Goal: Task Accomplishment & Management: Complete application form

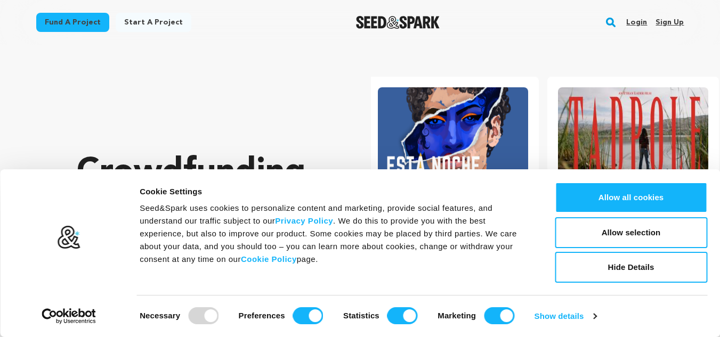
scroll to position [0, 189]
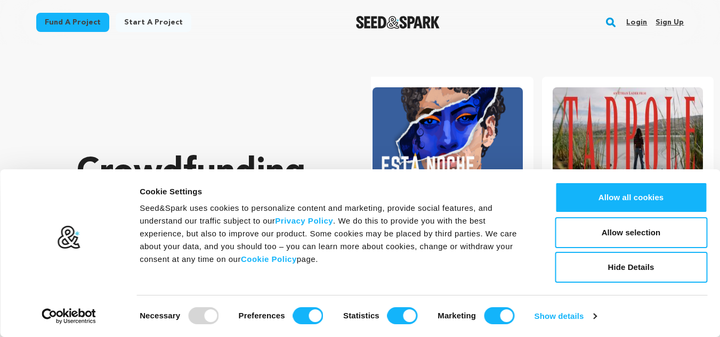
click at [668, 24] on link "Sign up" at bounding box center [670, 22] width 28 height 17
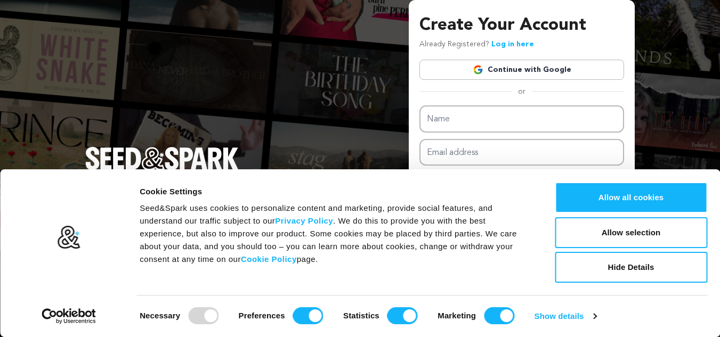
click at [553, 65] on link "Continue with Google" at bounding box center [522, 70] width 205 height 20
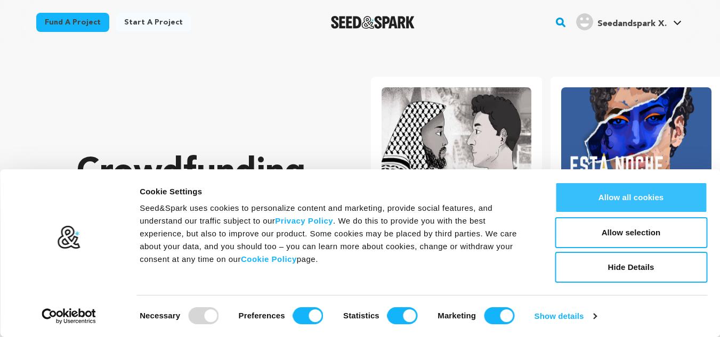
click at [634, 200] on button "Allow all cookies" at bounding box center [631, 197] width 152 height 31
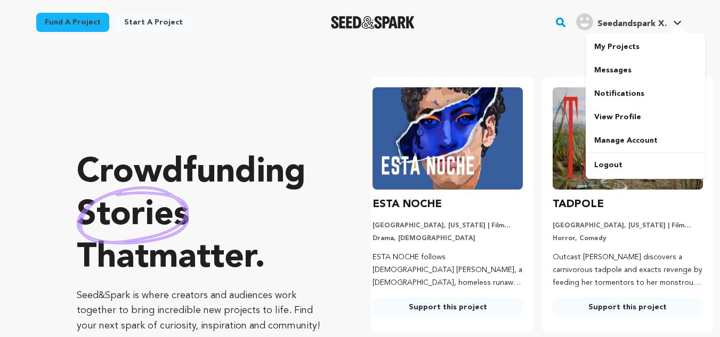
scroll to position [0, 189]
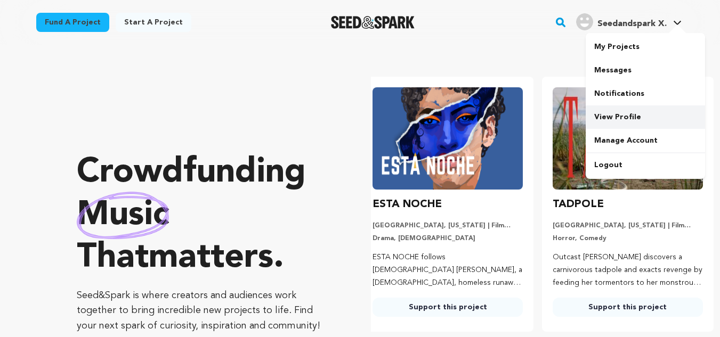
click at [627, 117] on link "View Profile" at bounding box center [645, 117] width 119 height 23
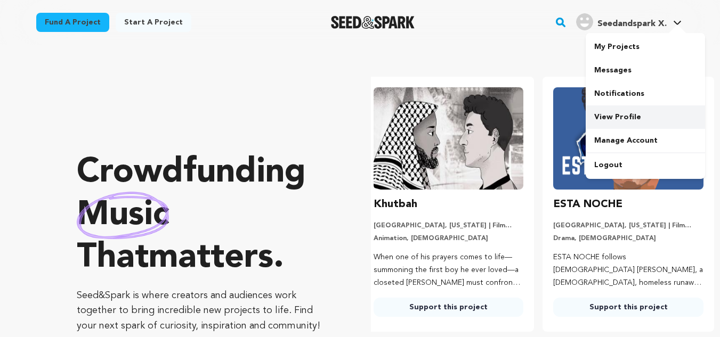
scroll to position [0, 0]
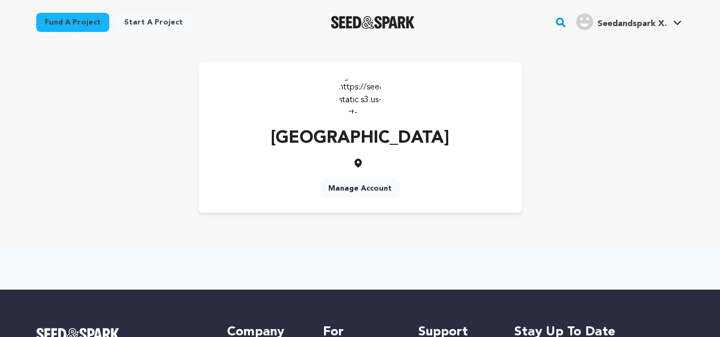
click at [170, 24] on link "Start a project" at bounding box center [154, 22] width 76 height 19
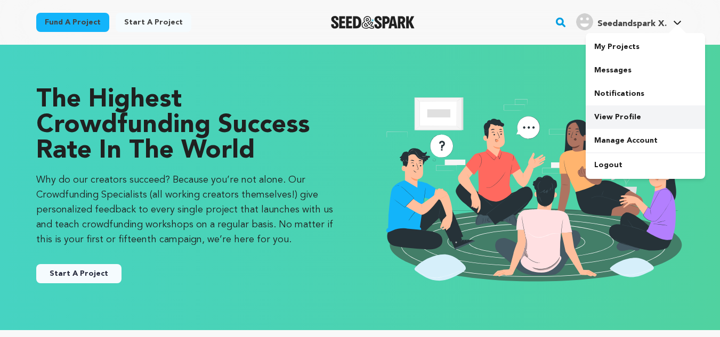
click at [625, 113] on link "View Profile" at bounding box center [645, 117] width 119 height 23
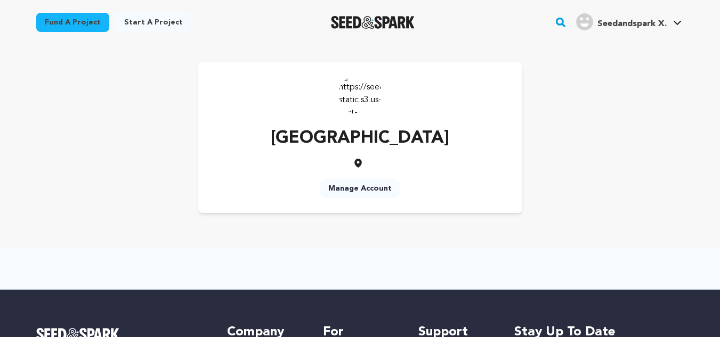
click at [357, 88] on img at bounding box center [360, 94] width 43 height 43
click at [421, 144] on p "Seedandspark Xavier" at bounding box center [360, 139] width 179 height 26
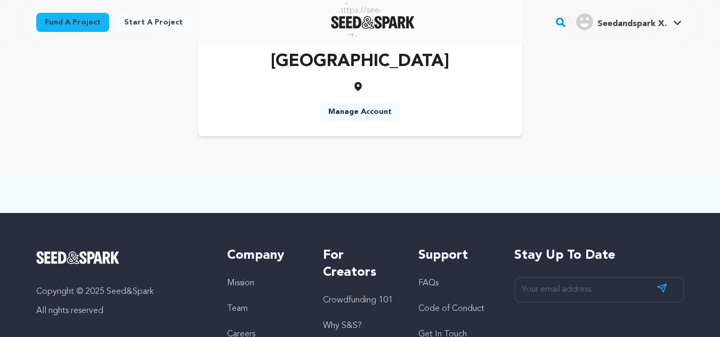
scroll to position [21, 0]
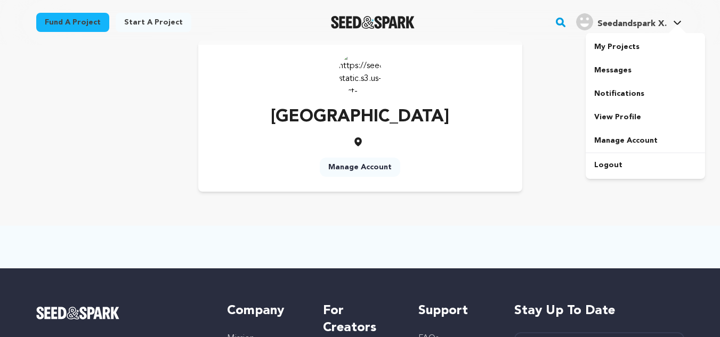
click at [651, 23] on span "Seedandspark X." at bounding box center [632, 24] width 69 height 9
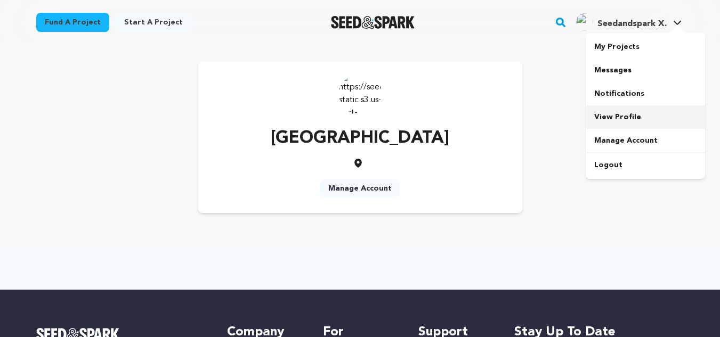
click at [634, 117] on link "View Profile" at bounding box center [645, 117] width 119 height 23
click at [364, 185] on link "Manage Account" at bounding box center [360, 188] width 81 height 19
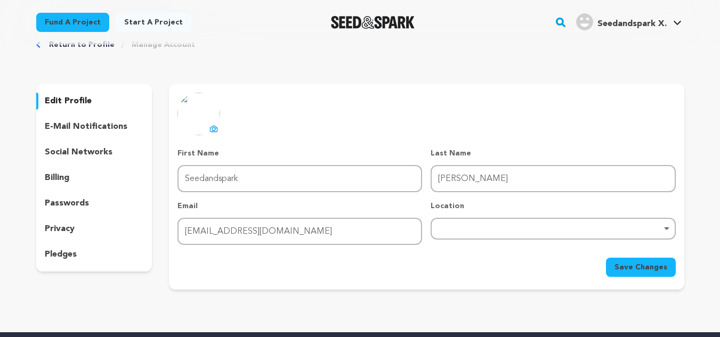
scroll to position [53, 0]
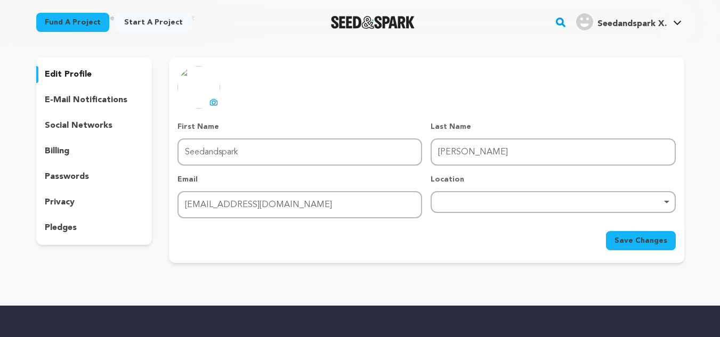
click at [92, 98] on p "e-mail notifications" at bounding box center [86, 100] width 83 height 13
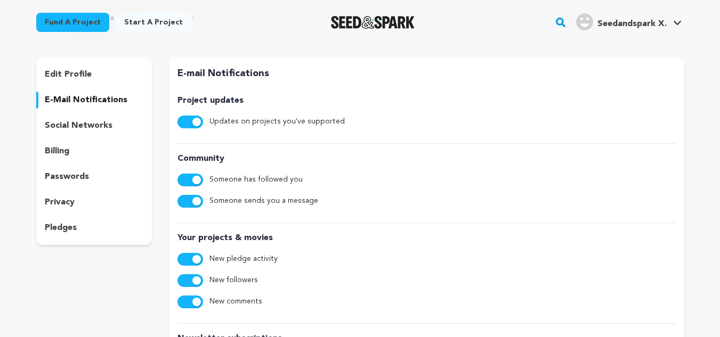
click at [79, 162] on div "edit profile e-mail notifications social networks billing passwords privacy ple…" at bounding box center [94, 152] width 116 height 188
click at [100, 128] on p "social networks" at bounding box center [79, 125] width 68 height 13
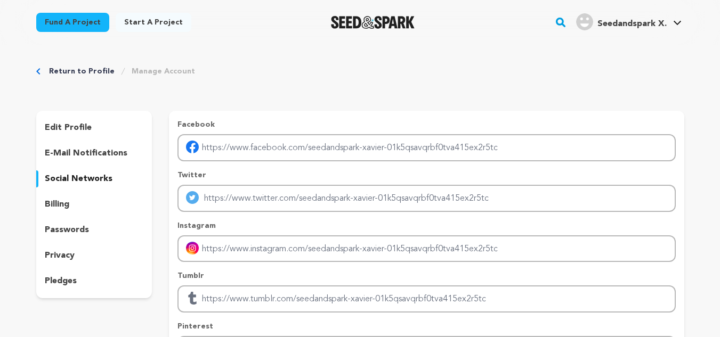
click at [63, 118] on div "edit profile e-mail notifications social networks billing passwords privacy ple…" at bounding box center [94, 205] width 116 height 188
click at [61, 126] on p "edit profile" at bounding box center [68, 128] width 47 height 13
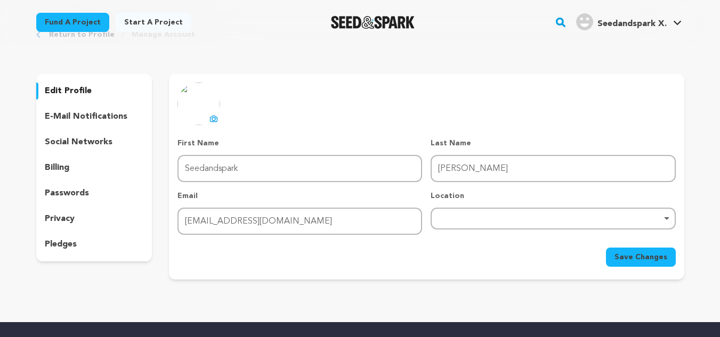
scroll to position [53, 0]
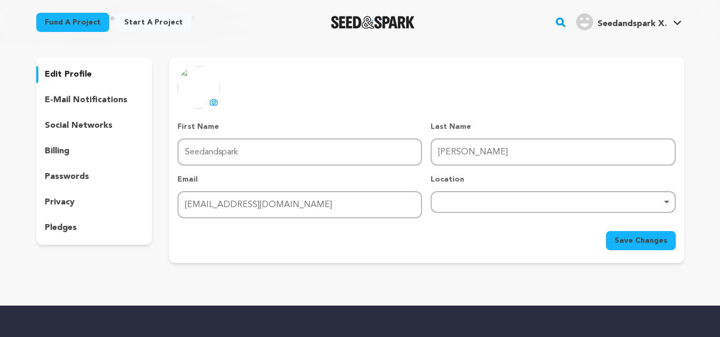
click at [108, 103] on p "e-mail notifications" at bounding box center [86, 100] width 83 height 13
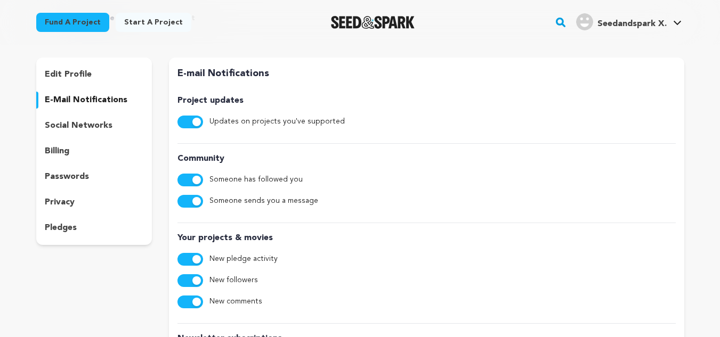
click at [106, 125] on p "social networks" at bounding box center [79, 125] width 68 height 13
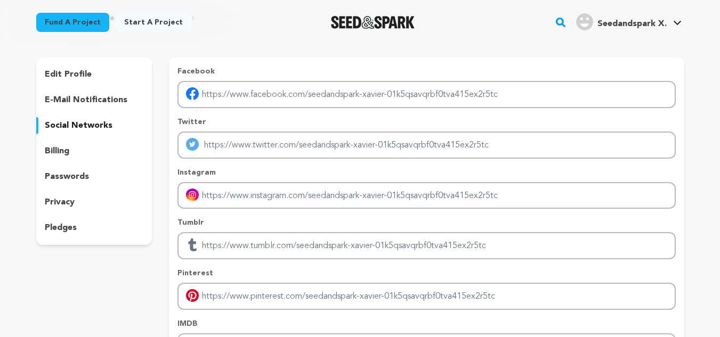
click at [90, 153] on div "billing" at bounding box center [94, 151] width 116 height 17
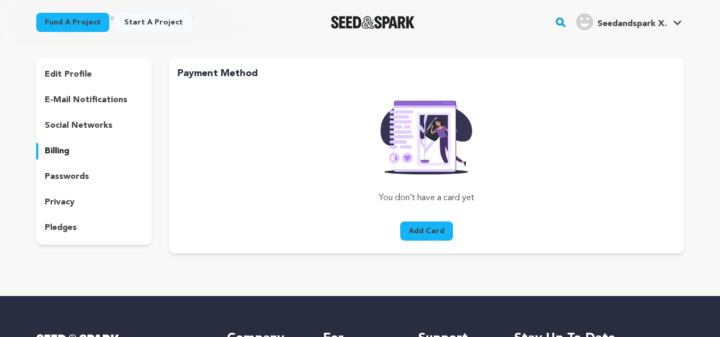
click at [96, 128] on p "social networks" at bounding box center [79, 125] width 68 height 13
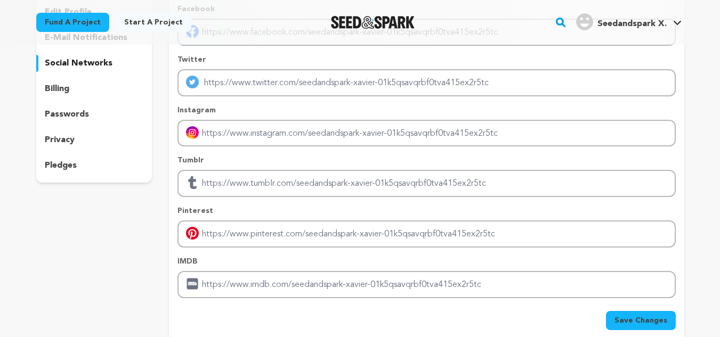
scroll to position [53, 0]
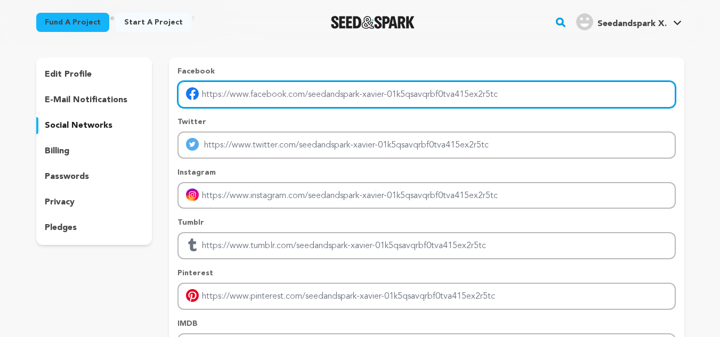
click at [377, 92] on div "Facebook Twitter Instagram Tumblr Pinterest" at bounding box center [426, 232] width 515 height 348
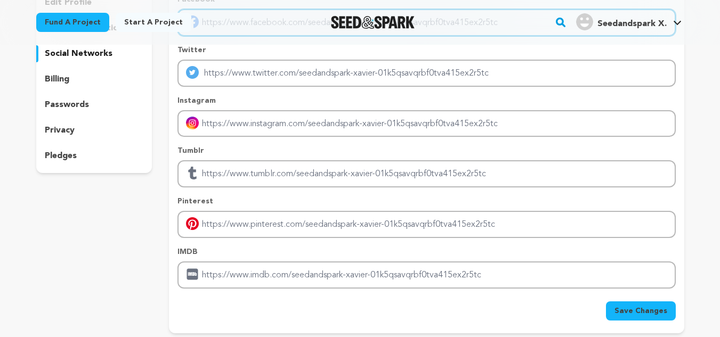
scroll to position [107, 0]
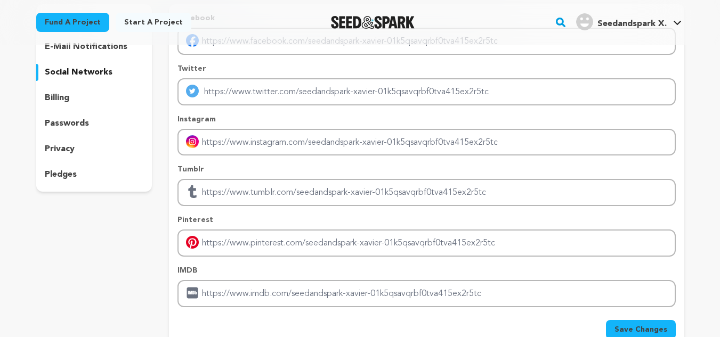
click at [76, 95] on div "billing" at bounding box center [94, 98] width 116 height 17
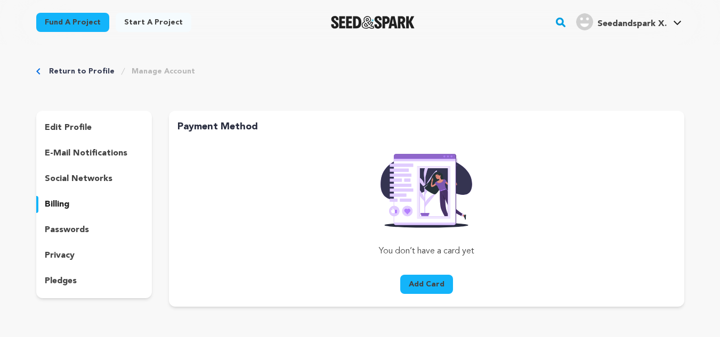
click at [158, 22] on link "Start a project" at bounding box center [154, 22] width 76 height 19
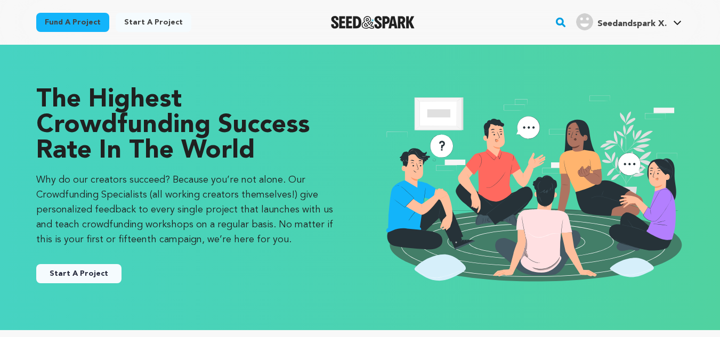
click at [89, 276] on button "Start A Project" at bounding box center [78, 273] width 85 height 19
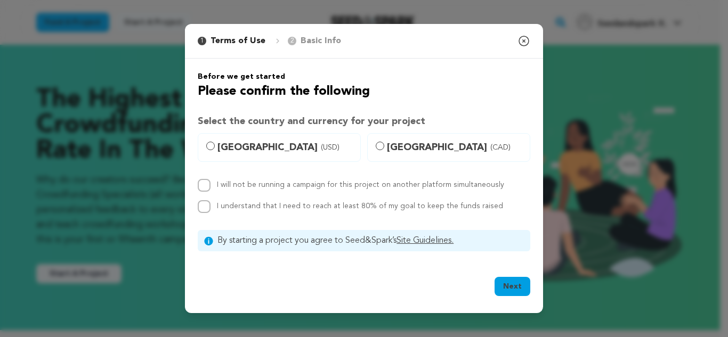
click at [217, 145] on label "United States (USD)" at bounding box center [279, 147] width 163 height 29
click at [215, 145] on input "United States (USD)" at bounding box center [210, 146] width 9 height 9
radio input "true"
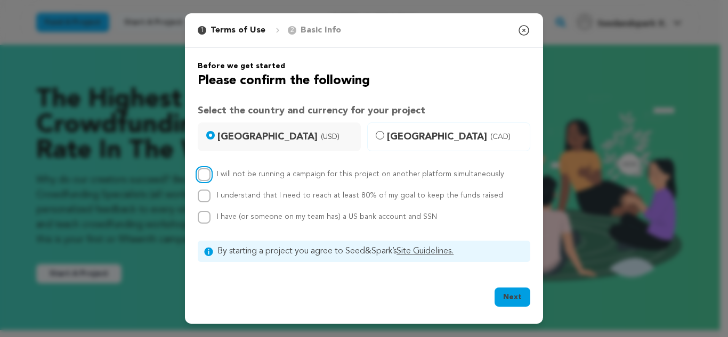
click at [206, 181] on input "I will not be running a campaign for this project on another platform simultane…" at bounding box center [204, 174] width 13 height 13
checkbox input "true"
click at [205, 205] on div "I will not be running a campaign for this project on another platform simultane…" at bounding box center [364, 195] width 333 height 55
click at [205, 210] on div "I will not be running a campaign for this project on another platform simultane…" at bounding box center [364, 195] width 333 height 55
click at [206, 196] on input "I understand that I need to reach at least 80% of my goal to keep the funds rai…" at bounding box center [204, 196] width 13 height 13
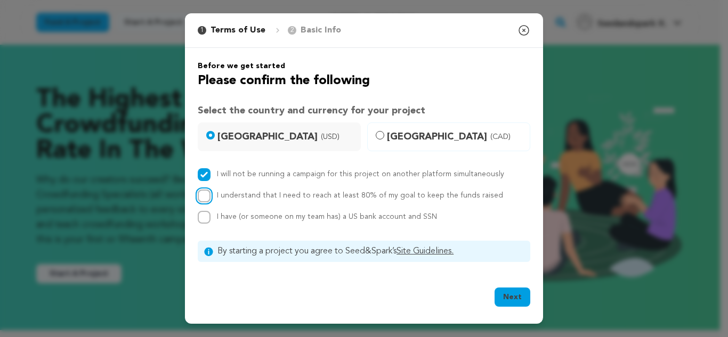
checkbox input "true"
click at [205, 217] on input "I have (or someone on my team has) a US bank account and SSN" at bounding box center [204, 217] width 13 height 13
checkbox input "true"
click at [512, 301] on button "Next" at bounding box center [513, 297] width 36 height 19
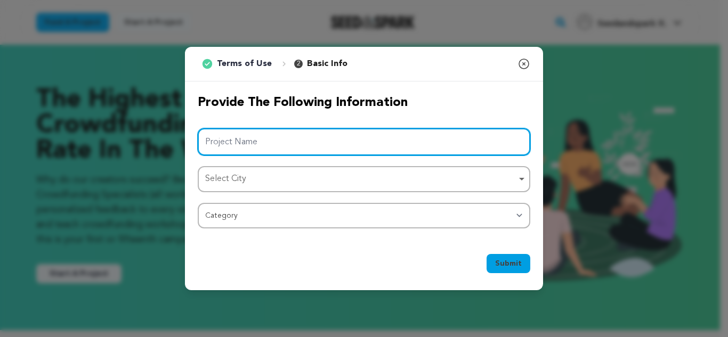
click at [360, 143] on input "Project Name" at bounding box center [364, 141] width 333 height 27
paste input "50 Best Vietnamese Foods,"
click at [320, 187] on div "Select City Remove item" at bounding box center [360, 179] width 311 height 15
type input "50 Best Vietnamese Foods"
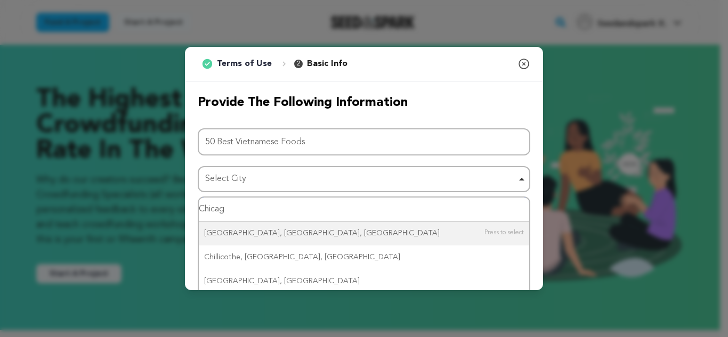
type input "Chicago"
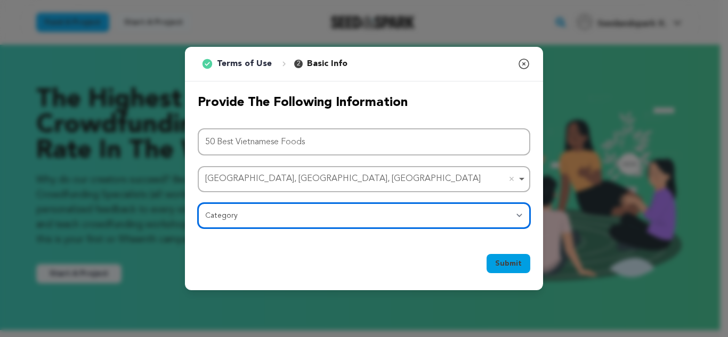
click at [294, 209] on select "Category Film Feature Film Short Series Film Festival Company Music Video VR Ex…" at bounding box center [364, 216] width 333 height 26
click at [246, 213] on div "Project Name 50 Best Vietnamese Foods Chicago, IL, USA Chicago, IL, USA Remove …" at bounding box center [364, 178] width 333 height 100
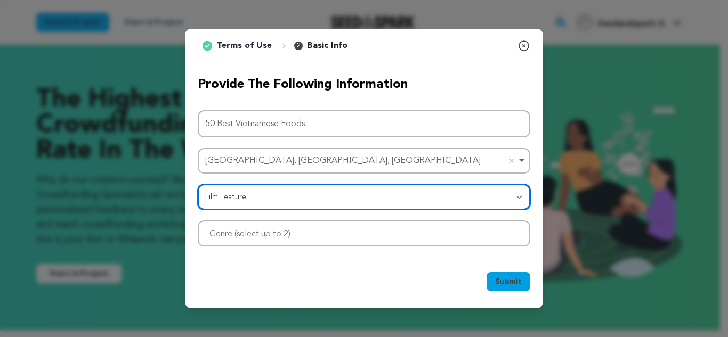
click at [271, 200] on select "Category Film Feature Film Short Series Film Festival Company Music Video VR Ex…" at bounding box center [364, 197] width 333 height 26
select select "10117"
click at [198, 184] on select "Category Film Feature Film Short Series Film Festival Company Music Video VR Ex…" at bounding box center [364, 197] width 333 height 26
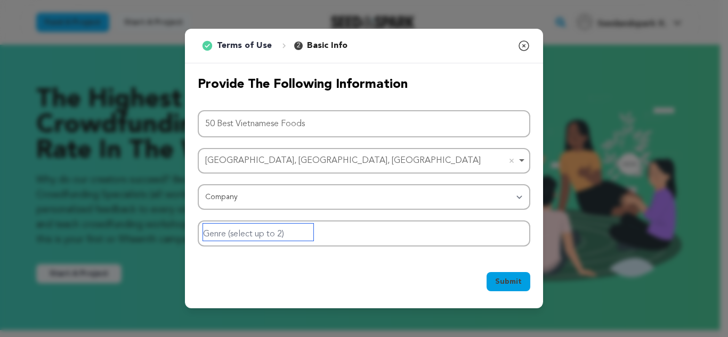
click at [246, 236] on input "Genre (select up to 2)" at bounding box center [258, 232] width 110 height 17
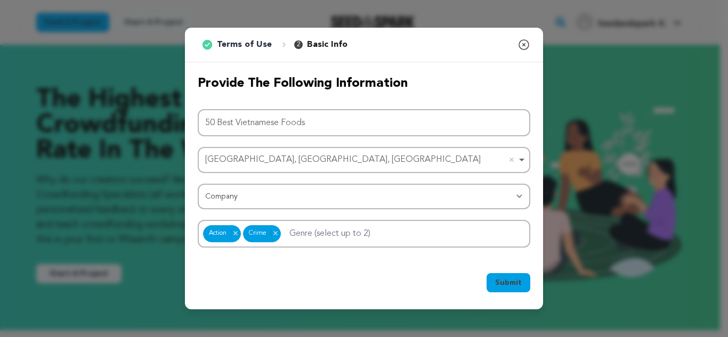
click at [503, 283] on span "Submit" at bounding box center [508, 283] width 27 height 11
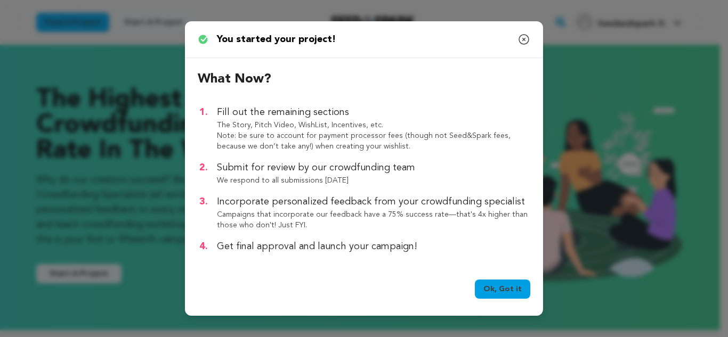
click at [509, 291] on link "Ok, Got it" at bounding box center [502, 289] width 55 height 19
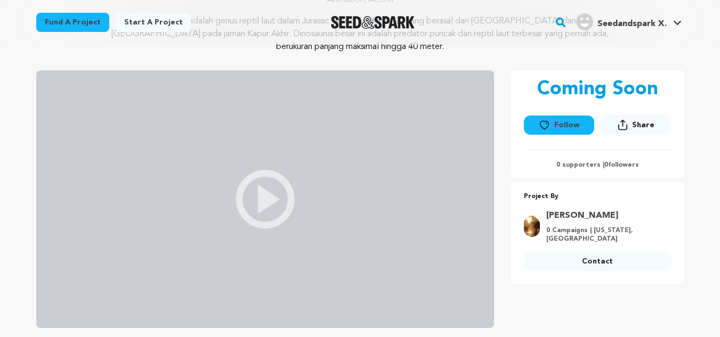
scroll to position [160, 0]
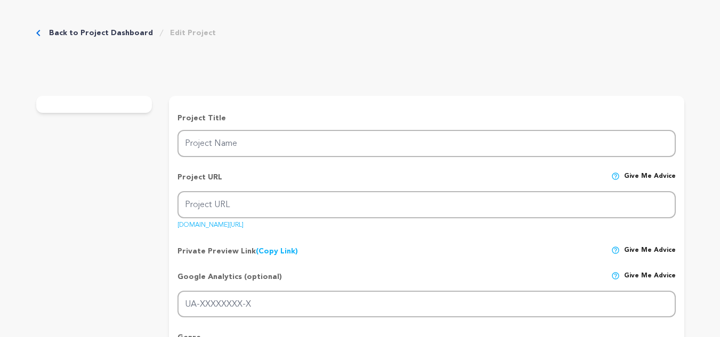
type input "50 Best Vietnamese Foods"
type input "50-best-vietnamese-foods"
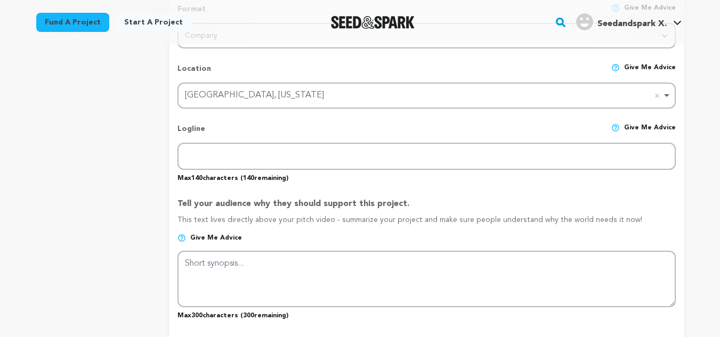
scroll to position [320, 0]
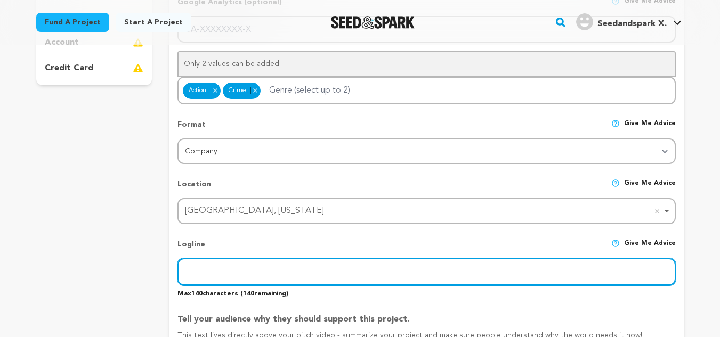
click at [278, 271] on input "text" at bounding box center [427, 272] width 498 height 27
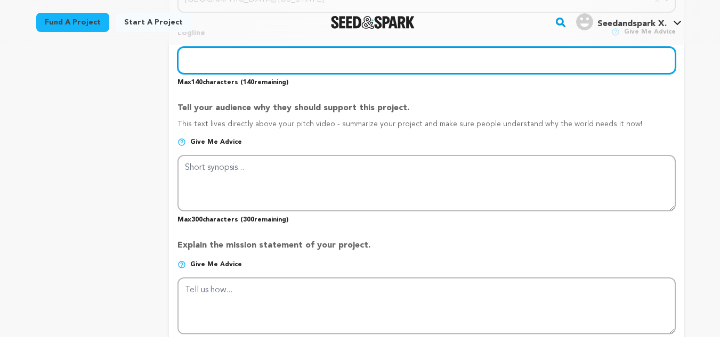
scroll to position [640, 0]
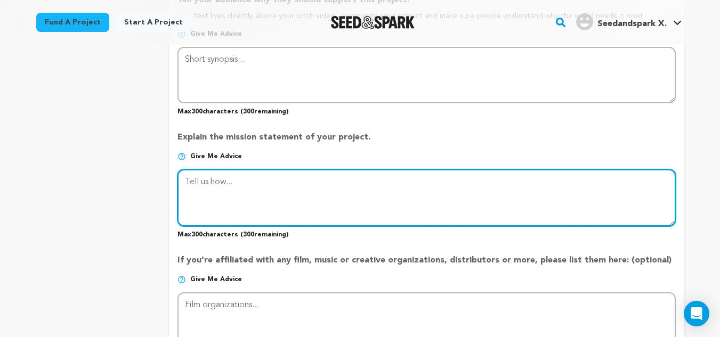
click at [209, 175] on textarea at bounding box center [427, 198] width 498 height 57
click at [214, 181] on textarea at bounding box center [427, 198] width 498 height 57
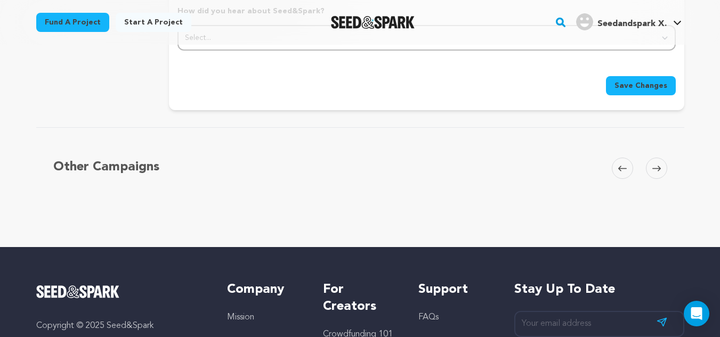
scroll to position [1120, 0]
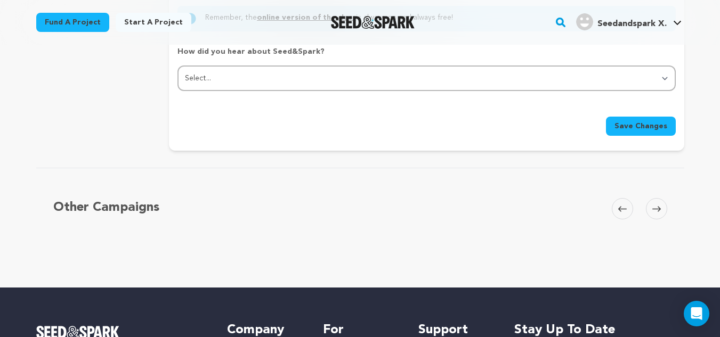
click at [649, 210] on span at bounding box center [656, 208] width 21 height 21
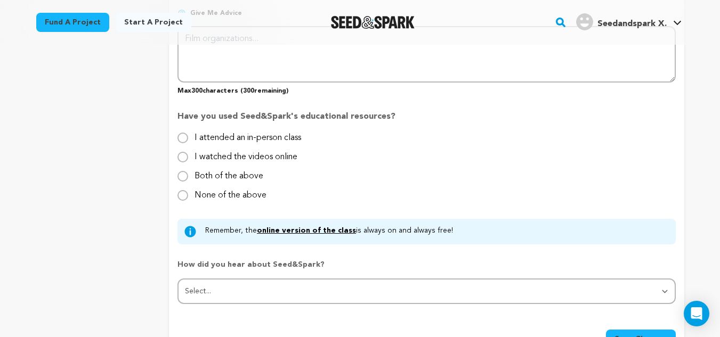
scroll to position [746, 0]
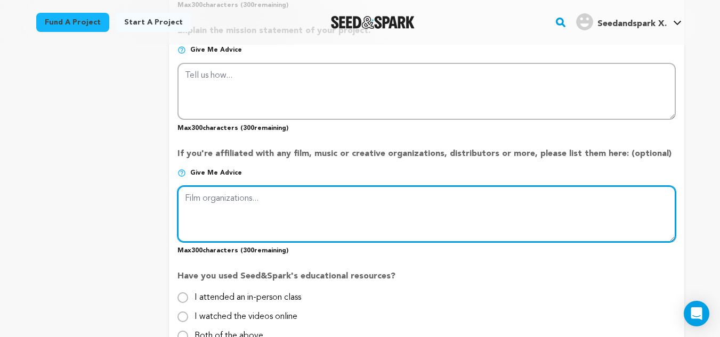
click at [247, 202] on textarea at bounding box center [427, 214] width 498 height 57
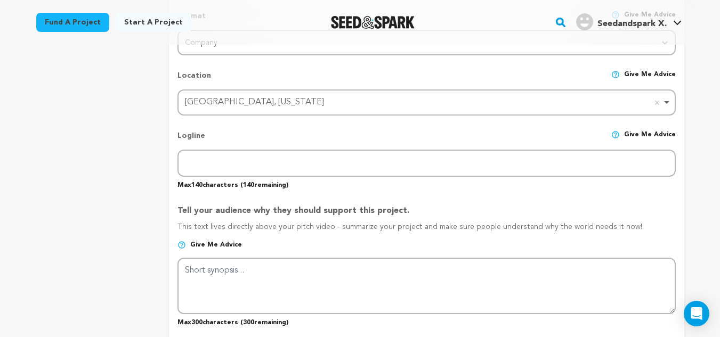
scroll to position [373, 0]
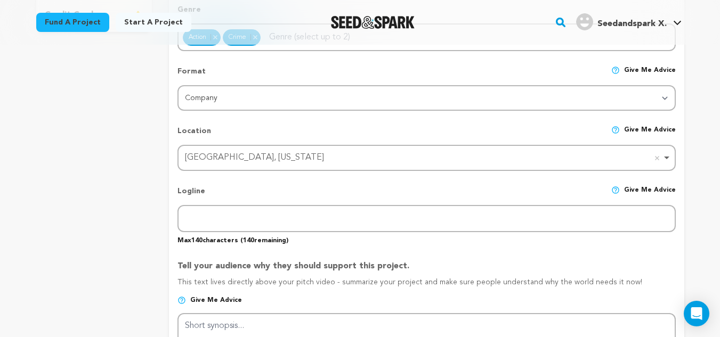
drag, startPoint x: 176, startPoint y: 192, endPoint x: 204, endPoint y: 191, distance: 27.7
click at [204, 191] on form "Project Title Project Name 50 Best Vietnamese Foods Project URL Give me advice …" at bounding box center [426, 334] width 515 height 1098
copy p "Logline"
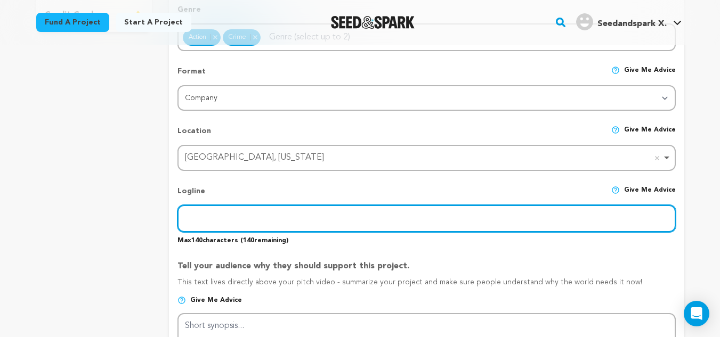
click at [219, 215] on input "text" at bounding box center [427, 218] width 498 height 27
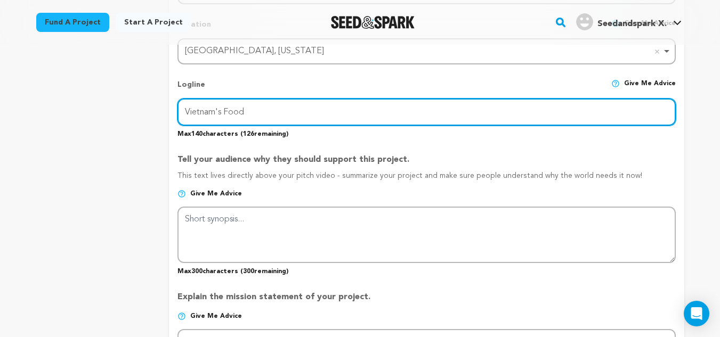
type input "Vietnam's Food"
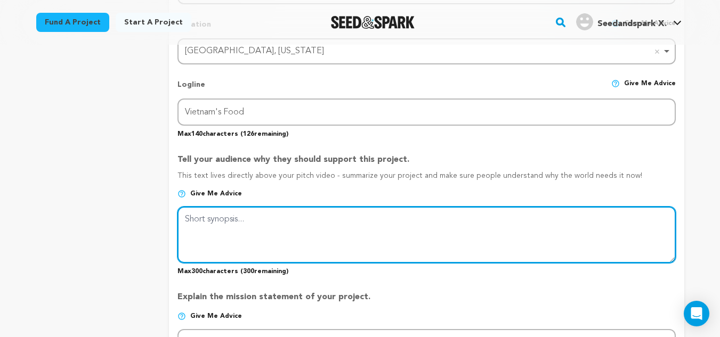
click at [240, 225] on textarea at bounding box center [427, 235] width 498 height 57
paste textarea "Discover the vibrant flavors of Vietnam through the 50 Best Vietnamese Foods, a…"
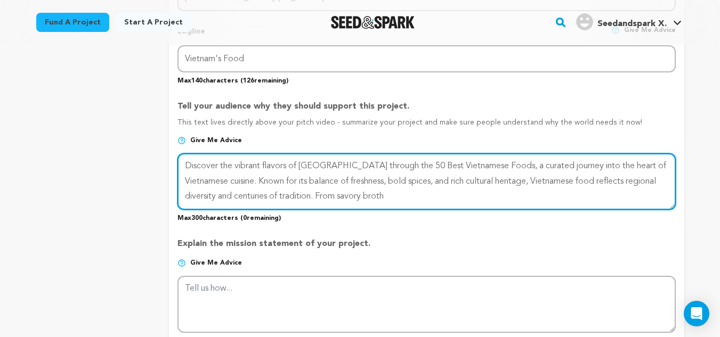
scroll to position [586, 0]
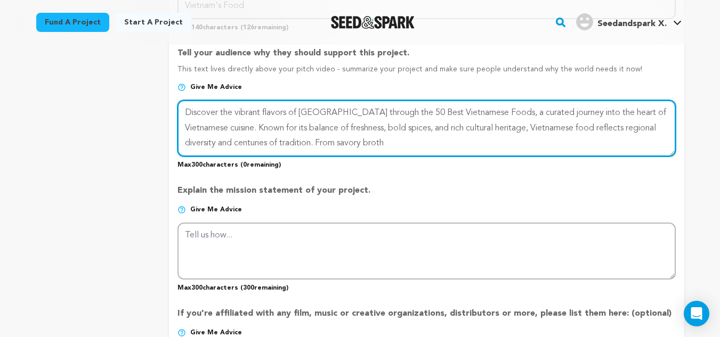
type textarea "Discover the vibrant flavors of Vietnam through the 50 Best Vietnamese Foods, a…"
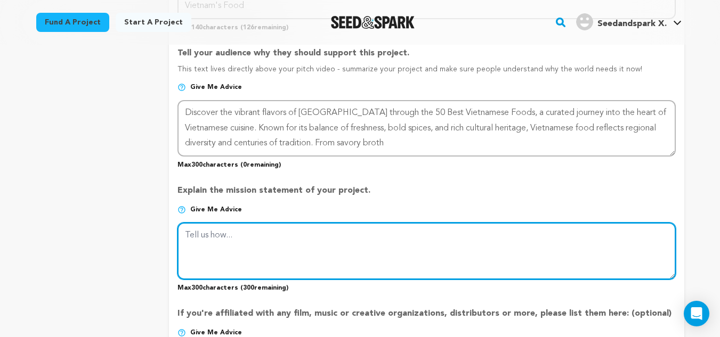
click at [283, 246] on textarea at bounding box center [427, 251] width 498 height 57
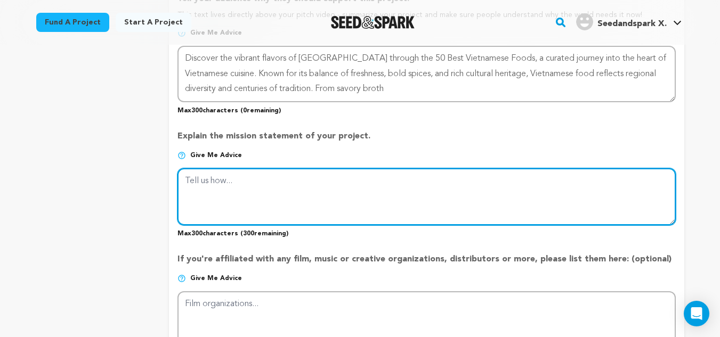
scroll to position [640, 0]
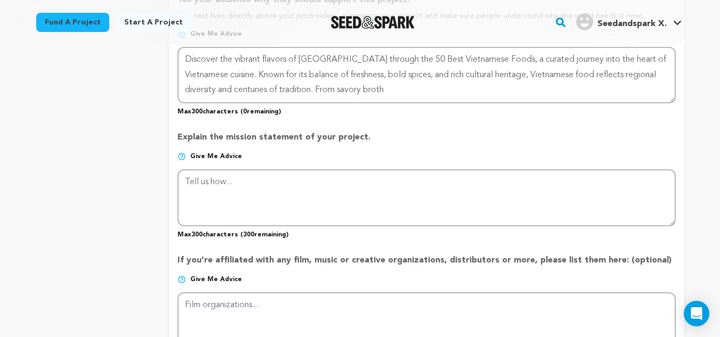
drag, startPoint x: 179, startPoint y: 137, endPoint x: 387, endPoint y: 136, distance: 207.9
click at [387, 136] on p "Explain the mission statement of your project." at bounding box center [427, 141] width 498 height 21
copy p "Explain the mission statement of your project."
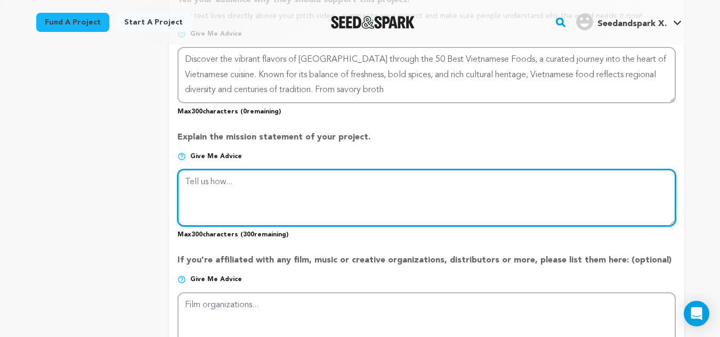
click at [247, 179] on textarea at bounding box center [427, 198] width 498 height 57
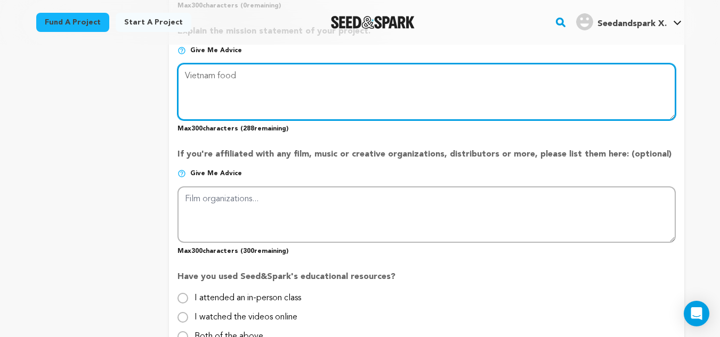
scroll to position [746, 0]
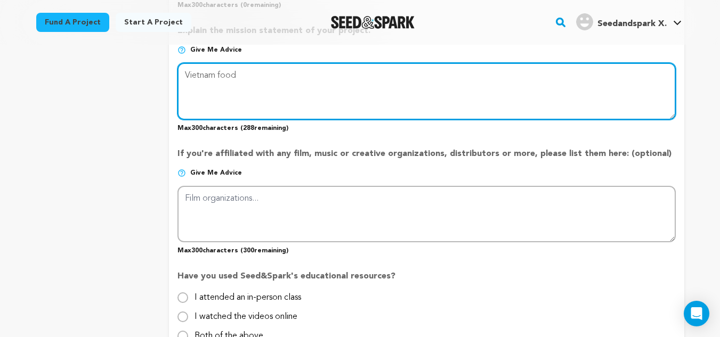
type textarea "Vietnam food"
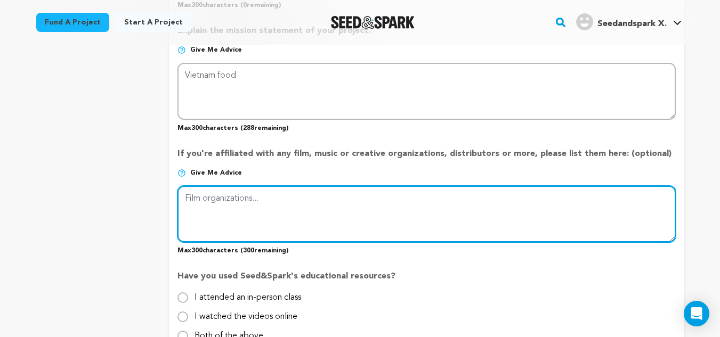
click at [273, 204] on textarea at bounding box center [427, 214] width 498 height 57
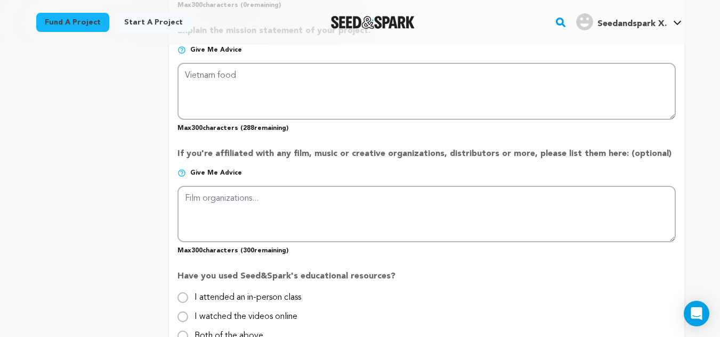
drag, startPoint x: 188, startPoint y: 151, endPoint x: 728, endPoint y: 156, distance: 539.5
click at [720, 156] on html "Fund a project Start a project Search" at bounding box center [360, 107] width 720 height 1707
copy p "ou're affiliated with any film, music or creative organizations, distributors o…"
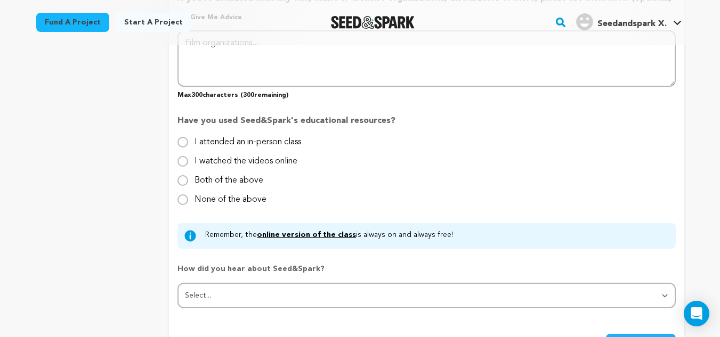
scroll to position [960, 0]
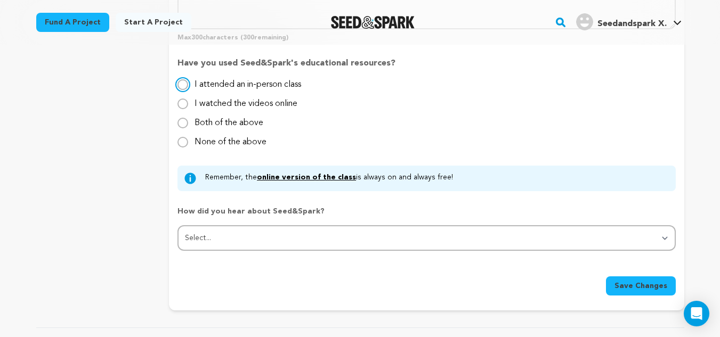
drag, startPoint x: 183, startPoint y: 81, endPoint x: 186, endPoint y: 94, distance: 13.6
click at [183, 81] on input "I attended an in-person class" at bounding box center [183, 84] width 11 height 11
radio input "true"
click at [187, 111] on div "I attended an in-person class I watched the videos online Both of the above Non…" at bounding box center [427, 113] width 498 height 70
click at [184, 104] on input "I watched the videos online" at bounding box center [183, 104] width 11 height 11
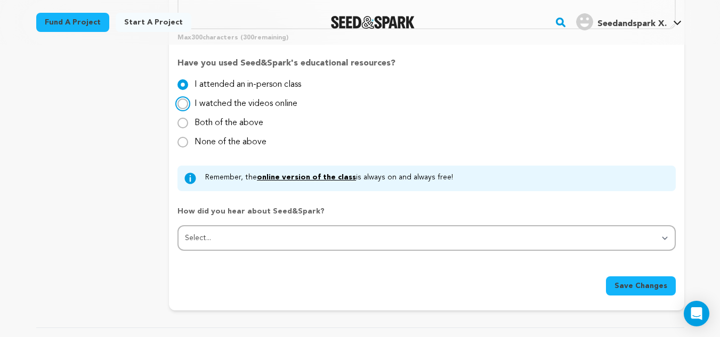
radio input "true"
click at [184, 123] on input "Both of the above" at bounding box center [183, 123] width 11 height 11
radio input "true"
click at [181, 140] on input "None of the above" at bounding box center [183, 142] width 11 height 11
radio input "true"
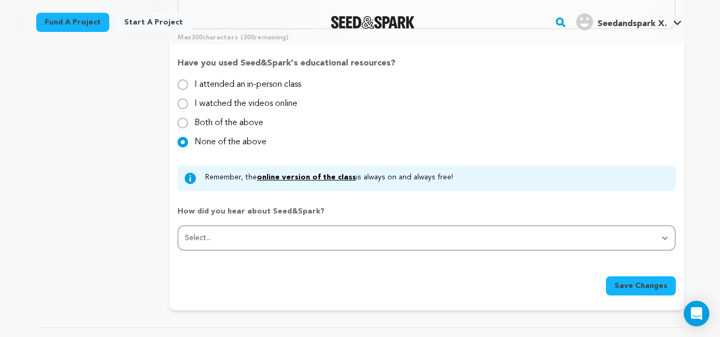
click at [182, 93] on div "I attended an in-person class I watched the videos online Both of the above Non…" at bounding box center [427, 113] width 498 height 70
click at [179, 77] on p "Have you used Seed&Spark's educational resources?" at bounding box center [427, 67] width 498 height 21
click at [185, 92] on div "I attended an in-person class I watched the videos online Both of the above Non…" at bounding box center [427, 113] width 498 height 70
click at [186, 87] on input "I attended an in-person class" at bounding box center [183, 84] width 11 height 11
radio input "true"
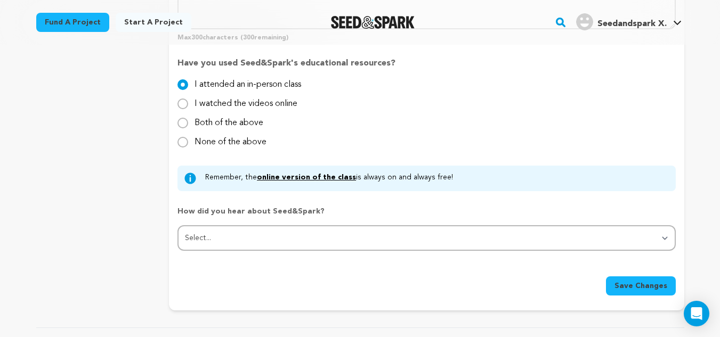
drag, startPoint x: 195, startPoint y: 82, endPoint x: 291, endPoint y: 146, distance: 115.0
click at [291, 146] on div "I attended an in-person class I watched the videos online Both of the above Non…" at bounding box center [427, 113] width 498 height 70
copy div "I attended an in-person class I watched the videos online Both of the above Non…"
click at [186, 140] on input "None of the above" at bounding box center [183, 142] width 11 height 11
radio input "true"
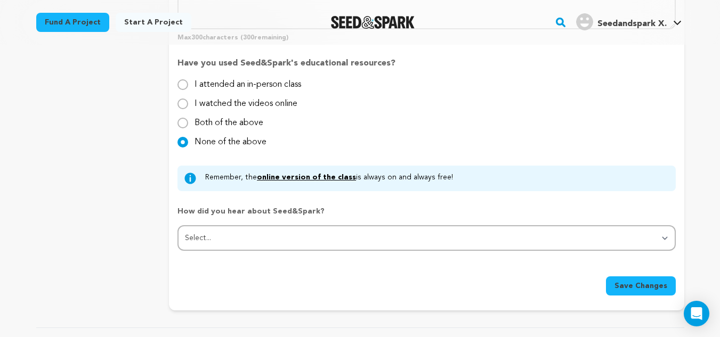
click at [185, 87] on input "I attended an in-person class" at bounding box center [183, 84] width 11 height 11
radio input "true"
click at [622, 285] on span "Save Changes" at bounding box center [641, 286] width 53 height 11
click at [278, 224] on p "How did you hear about Seed&Spark?" at bounding box center [427, 215] width 498 height 19
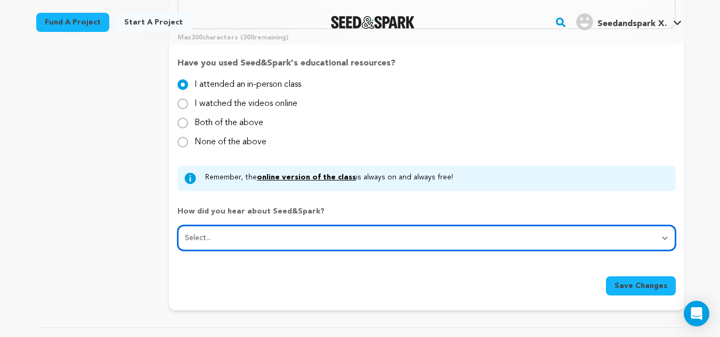
click at [278, 238] on select "Select... From a friend Social media Film festival or film organization Took an…" at bounding box center [427, 239] width 498 height 26
select select "2"
click at [178, 226] on select "Select... From a friend Social media Film festival or film organization Took an…" at bounding box center [427, 239] width 498 height 26
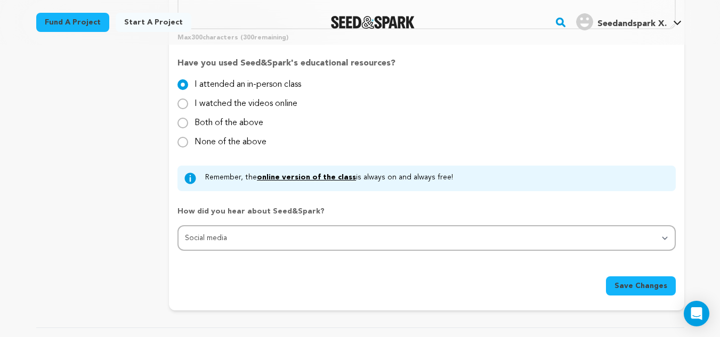
click at [633, 278] on button "Save Changes" at bounding box center [641, 286] width 70 height 19
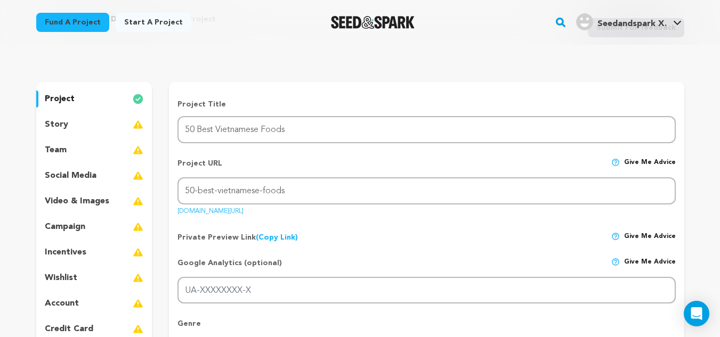
scroll to position [0, 0]
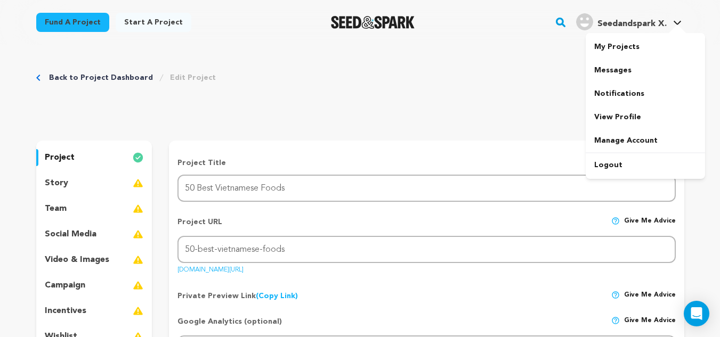
click at [658, 28] on span "Seedandspark X." at bounding box center [632, 24] width 69 height 9
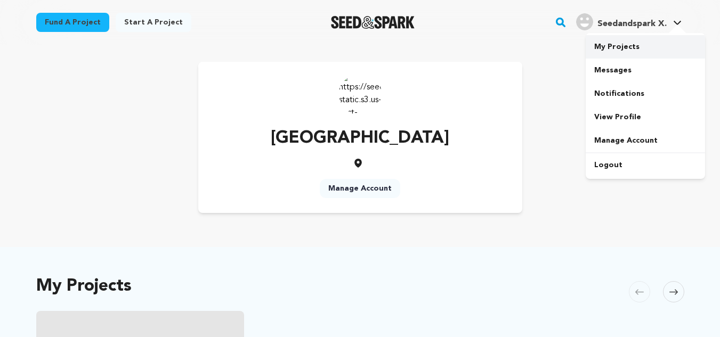
click at [630, 46] on link "My Projects" at bounding box center [645, 46] width 119 height 23
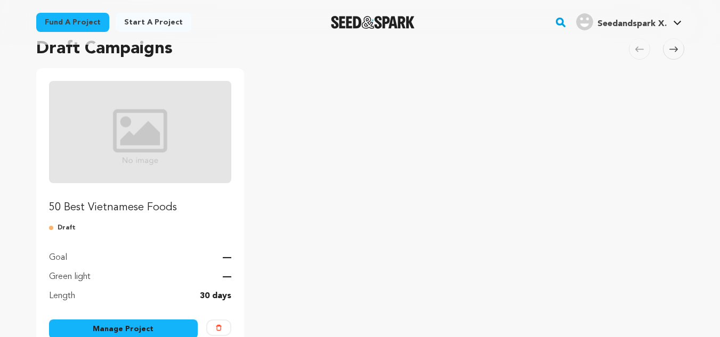
scroll to position [213, 0]
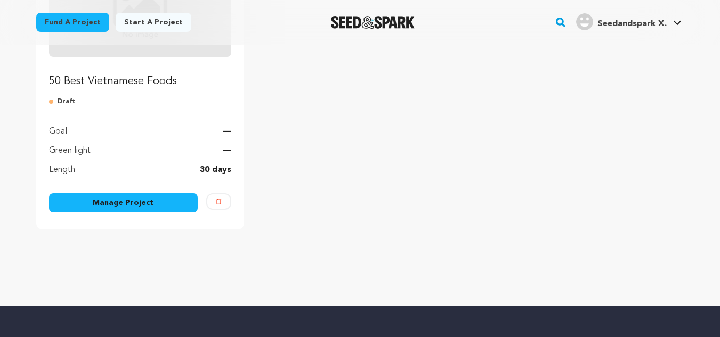
click at [174, 204] on link "Manage Project" at bounding box center [123, 203] width 149 height 19
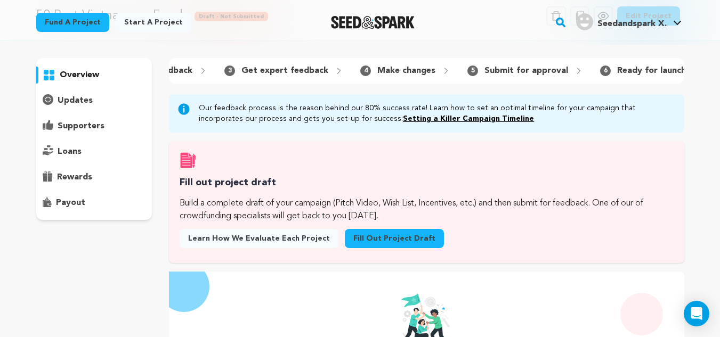
scroll to position [0, 232]
click at [607, 66] on p "Ready for launch" at bounding box center [641, 71] width 69 height 13
click at [607, 68] on p "Ready for launch" at bounding box center [641, 71] width 69 height 13
click at [607, 70] on p "Ready for launch" at bounding box center [641, 71] width 69 height 13
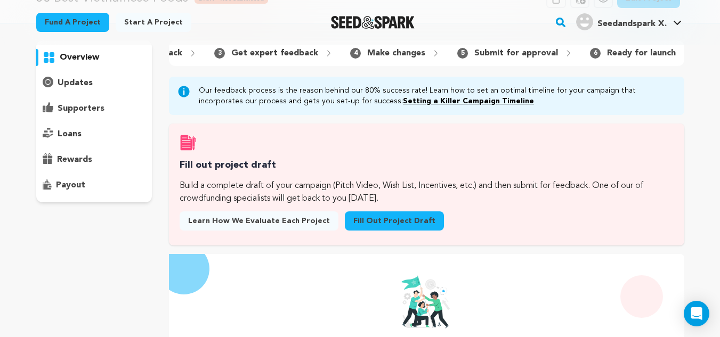
scroll to position [0, 0]
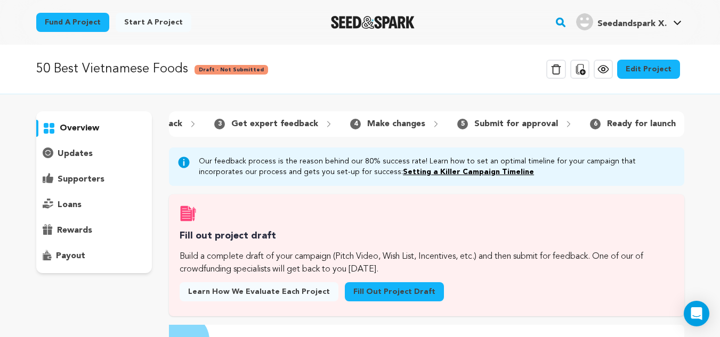
click at [610, 68] on icon at bounding box center [603, 69] width 13 height 13
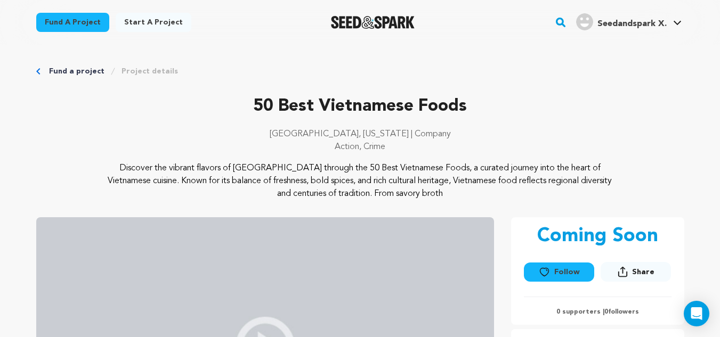
click at [635, 269] on span "Share" at bounding box center [643, 272] width 22 height 11
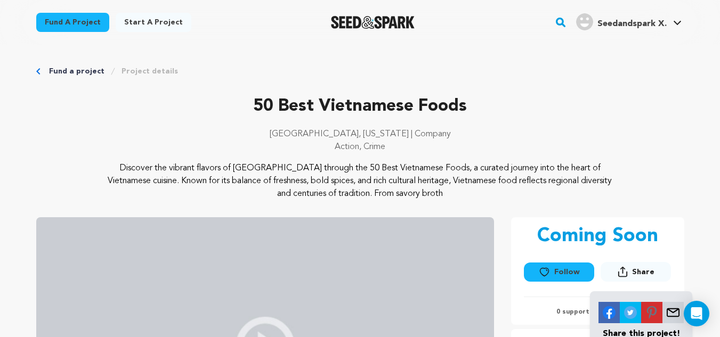
click at [36, 69] on icon "Breadcrumb" at bounding box center [38, 71] width 4 height 6
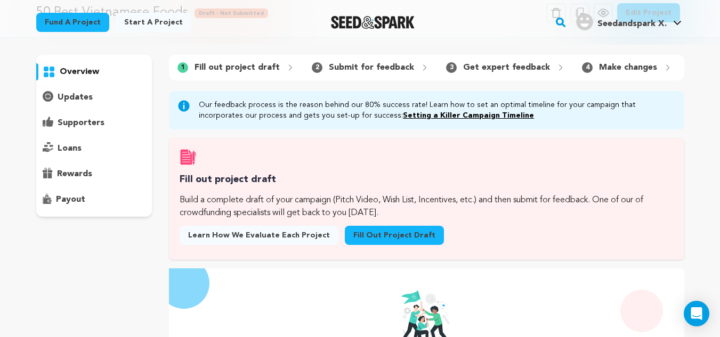
scroll to position [53, 0]
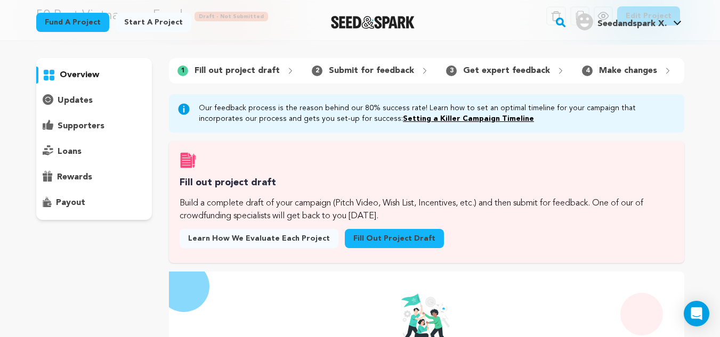
click at [566, 149] on div "Our feedback process is the reason behind our 80% success rate! Learn how to se…" at bounding box center [426, 339] width 515 height 491
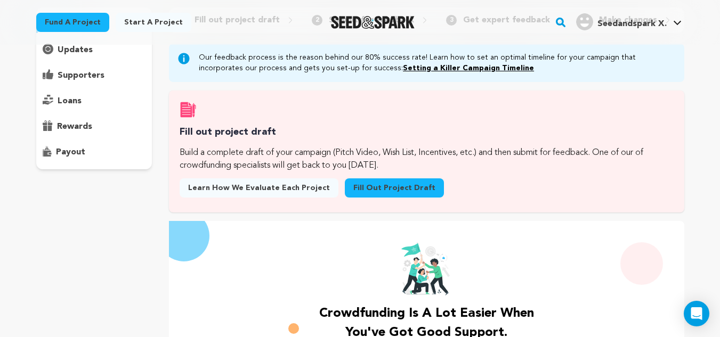
scroll to position [0, 0]
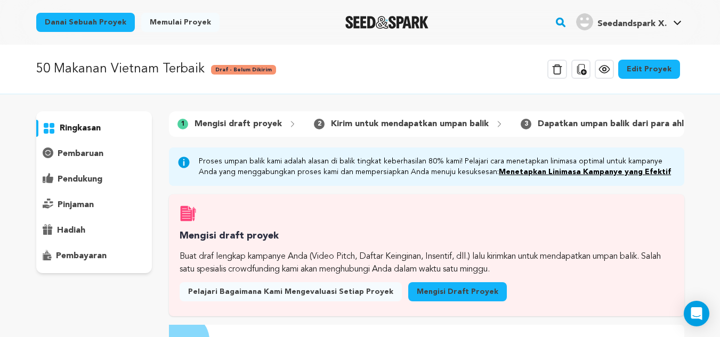
click at [384, 121] on font "Kirim untuk mendapatkan umpan balik" at bounding box center [410, 124] width 158 height 9
click at [605, 125] on font "Siap untuk diluncurkan" at bounding box center [651, 124] width 93 height 9
click at [644, 121] on font "Siap untuk diluncurkan" at bounding box center [651, 124] width 93 height 9
